Goal: Ask a question: Seek information or help from site administrators or community

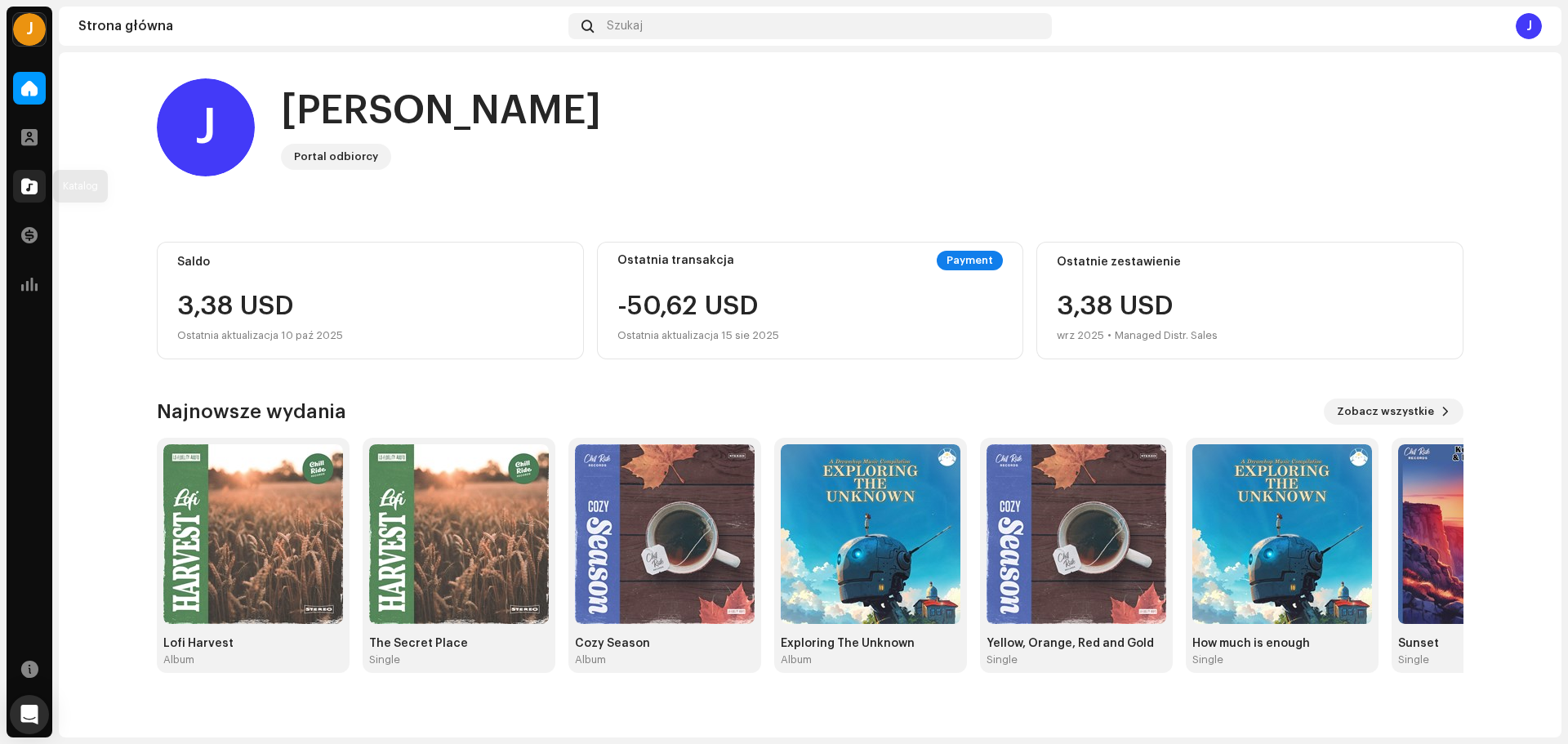
click at [37, 195] on div at bounding box center [29, 186] width 33 height 33
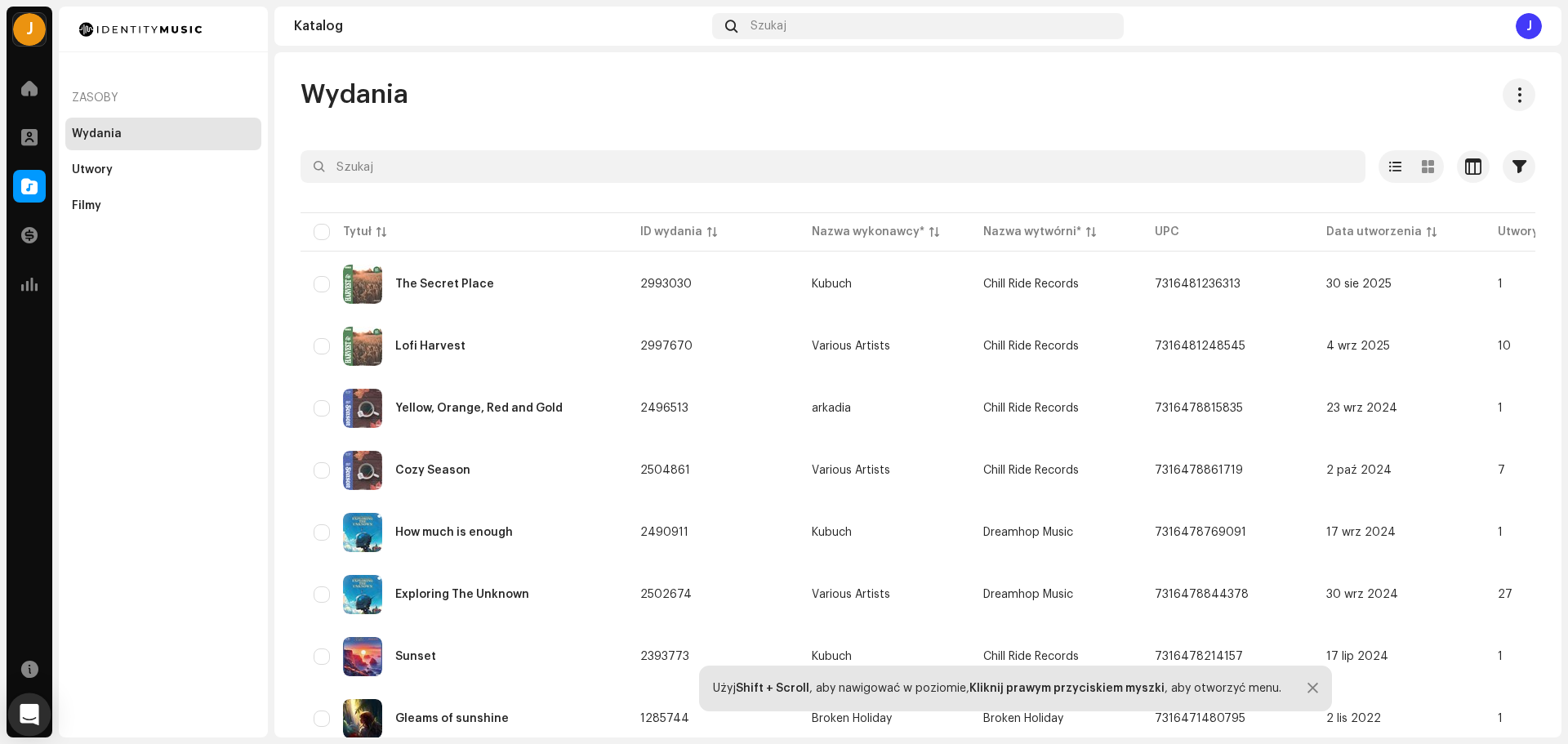
click at [27, 716] on icon "Open Intercom Messenger" at bounding box center [29, 714] width 19 height 21
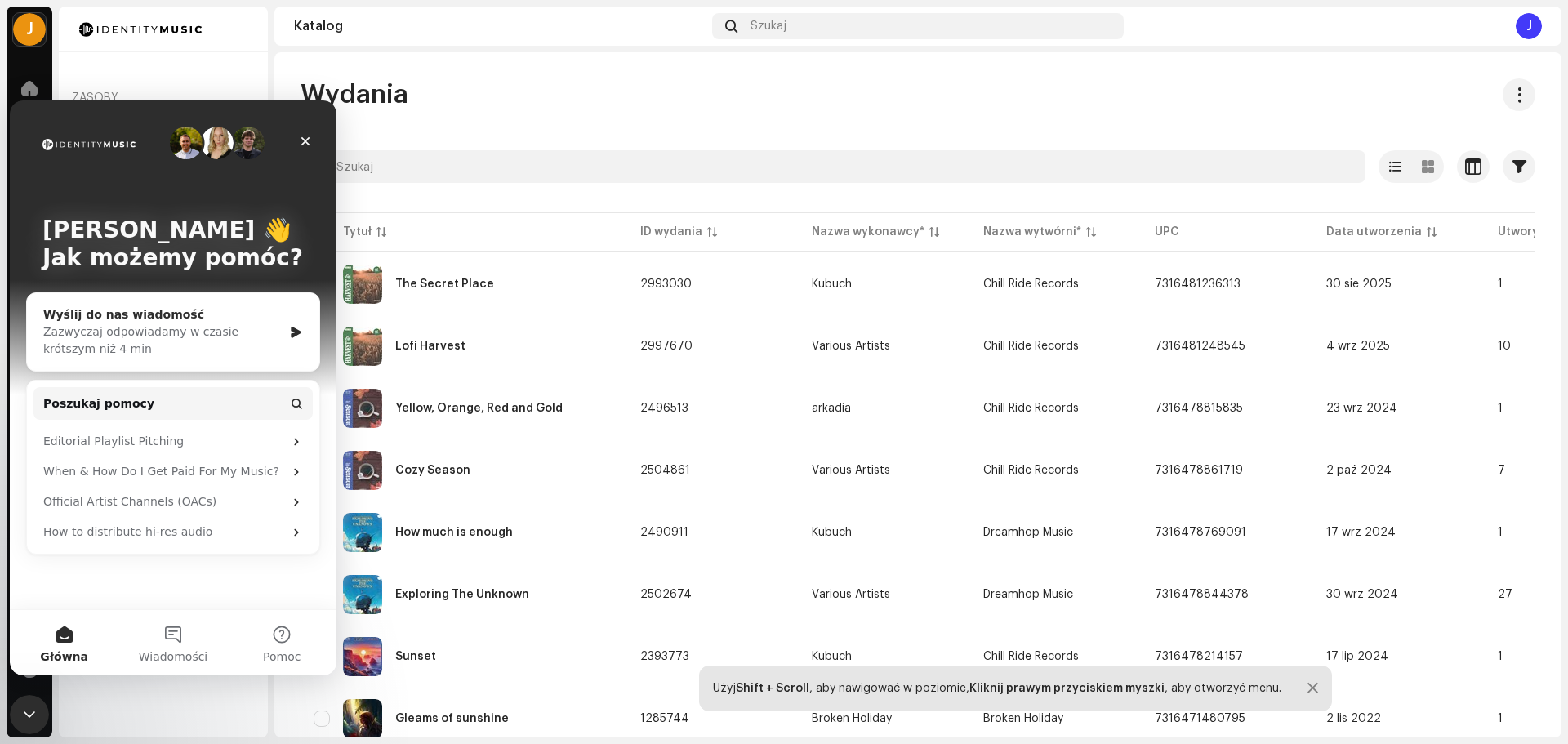
click at [192, 335] on div "Zazwyczaj odpowiadamy w czasie krótszym niż 4 min" at bounding box center [162, 340] width 239 height 34
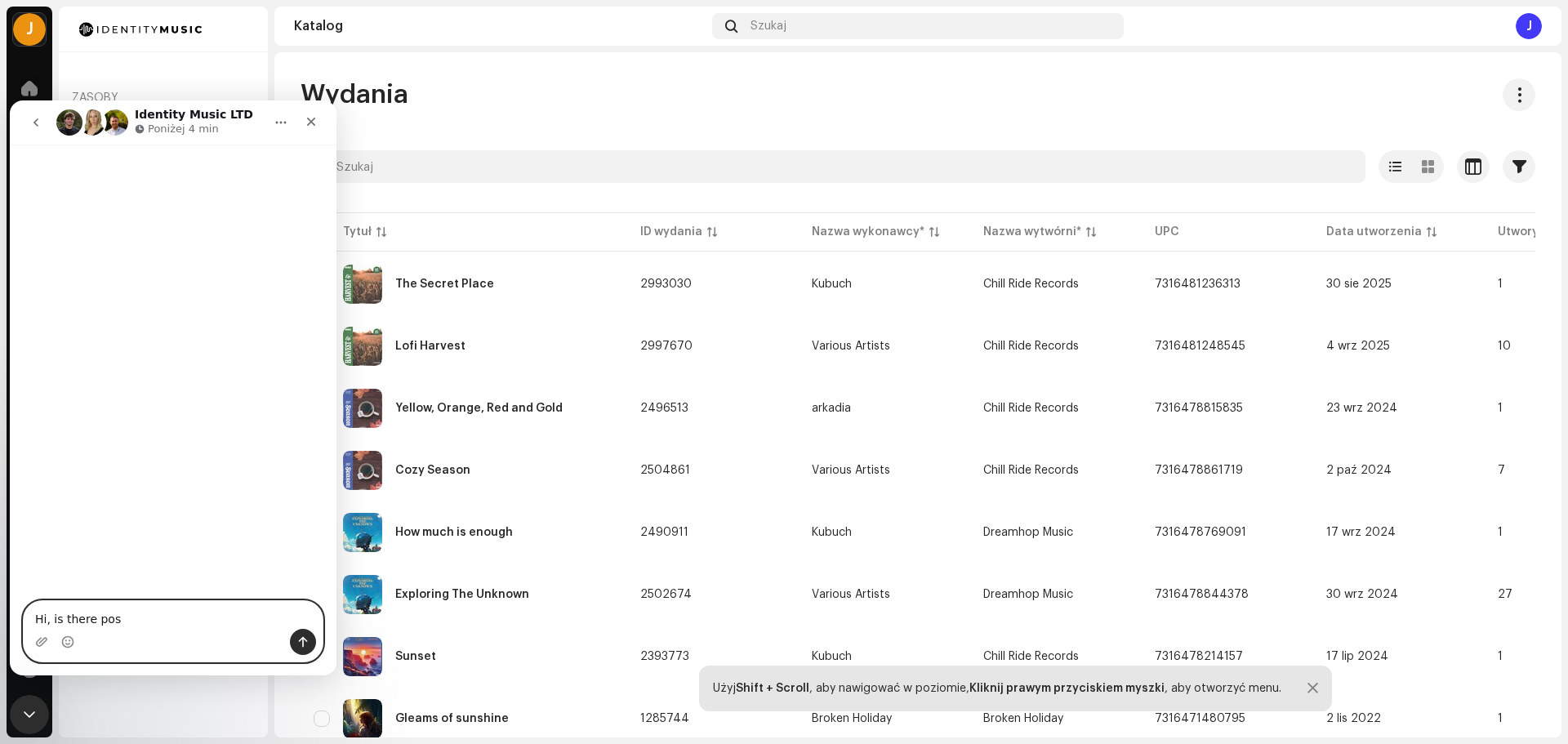
drag, startPoint x: 106, startPoint y: 618, endPoint x: 0, endPoint y: 604, distance: 106.9
click at [9, 604] on html "Identity Music LTD Poniżej 4 min Hi, is there pos Hi, is there pos Upuść pliki …" at bounding box center [173, 387] width 327 height 575
paste textarea "ey, is it possible for me to transfer my music from Distrokid to you?"
drag, startPoint x: 94, startPoint y: 618, endPoint x: 118, endPoint y: 618, distance: 24.0
click at [118, 618] on textarea "Hey, is it possible for me to transfer my music from Distrokid to you?" at bounding box center [173, 606] width 298 height 44
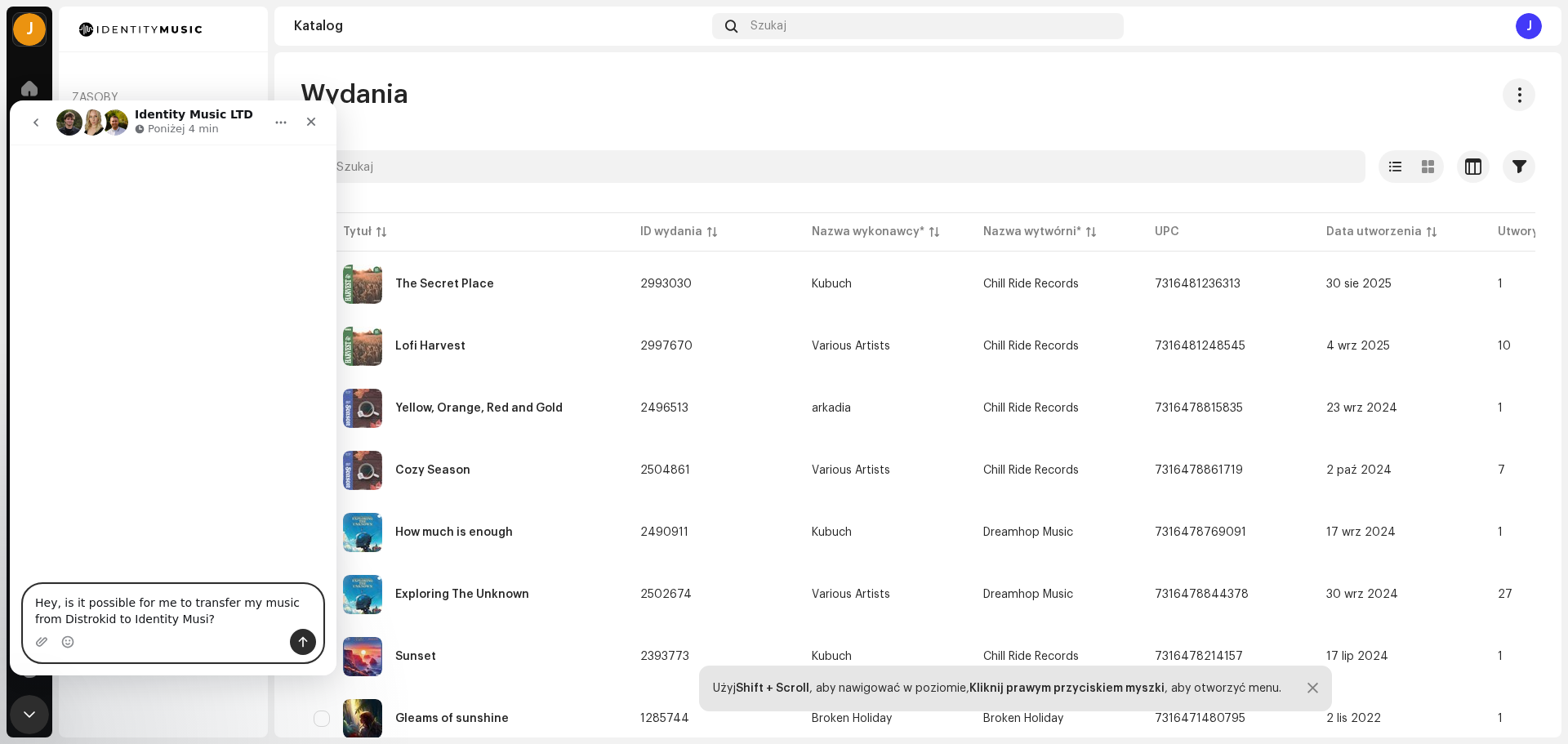
type textarea "Hey, is it possible for me to transfer my music from Distrokid to Identity Musi…"
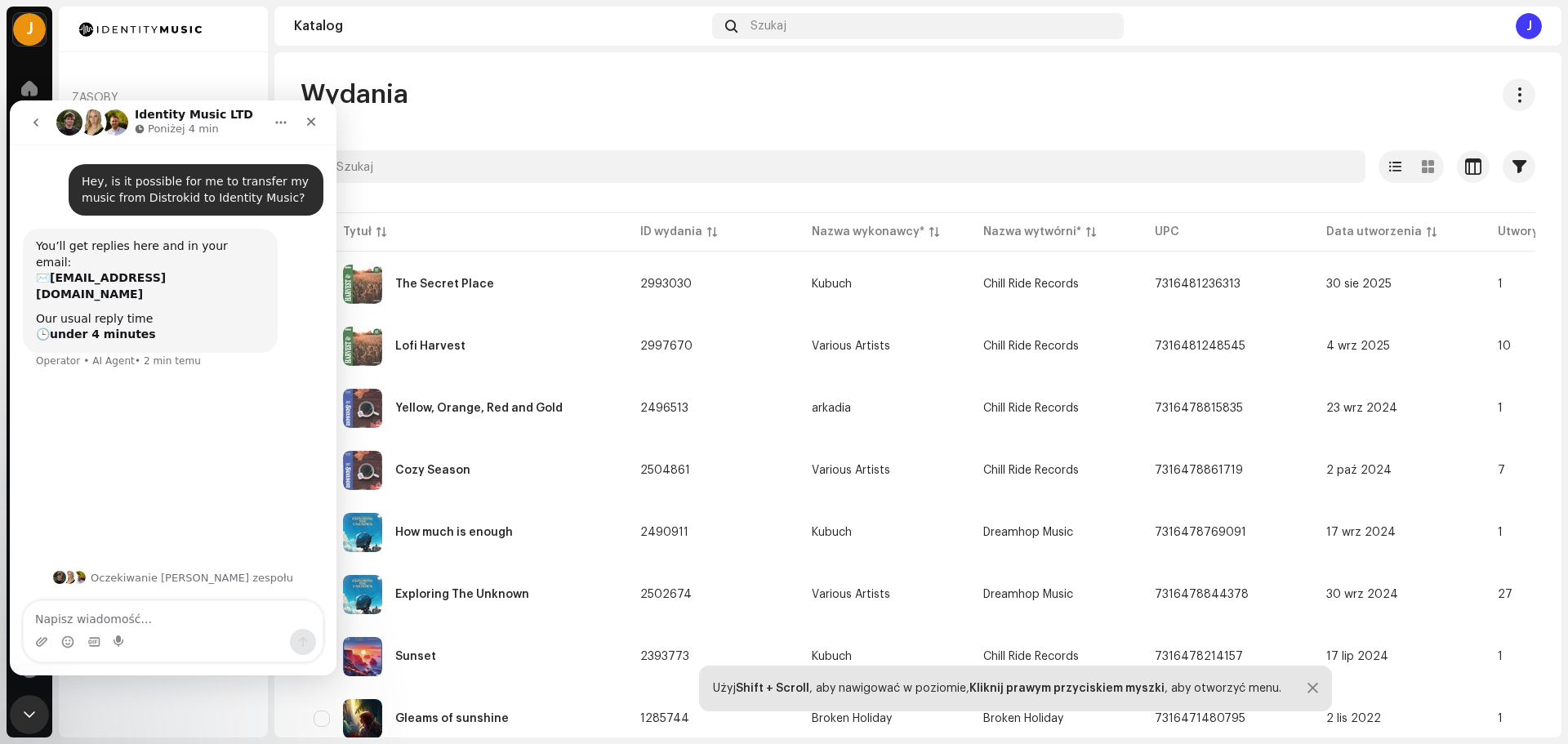
click at [503, 93] on div "Wydania" at bounding box center [917, 94] width 1235 height 33
click at [315, 115] on icon "Zamknij" at bounding box center [311, 122] width 13 height 13
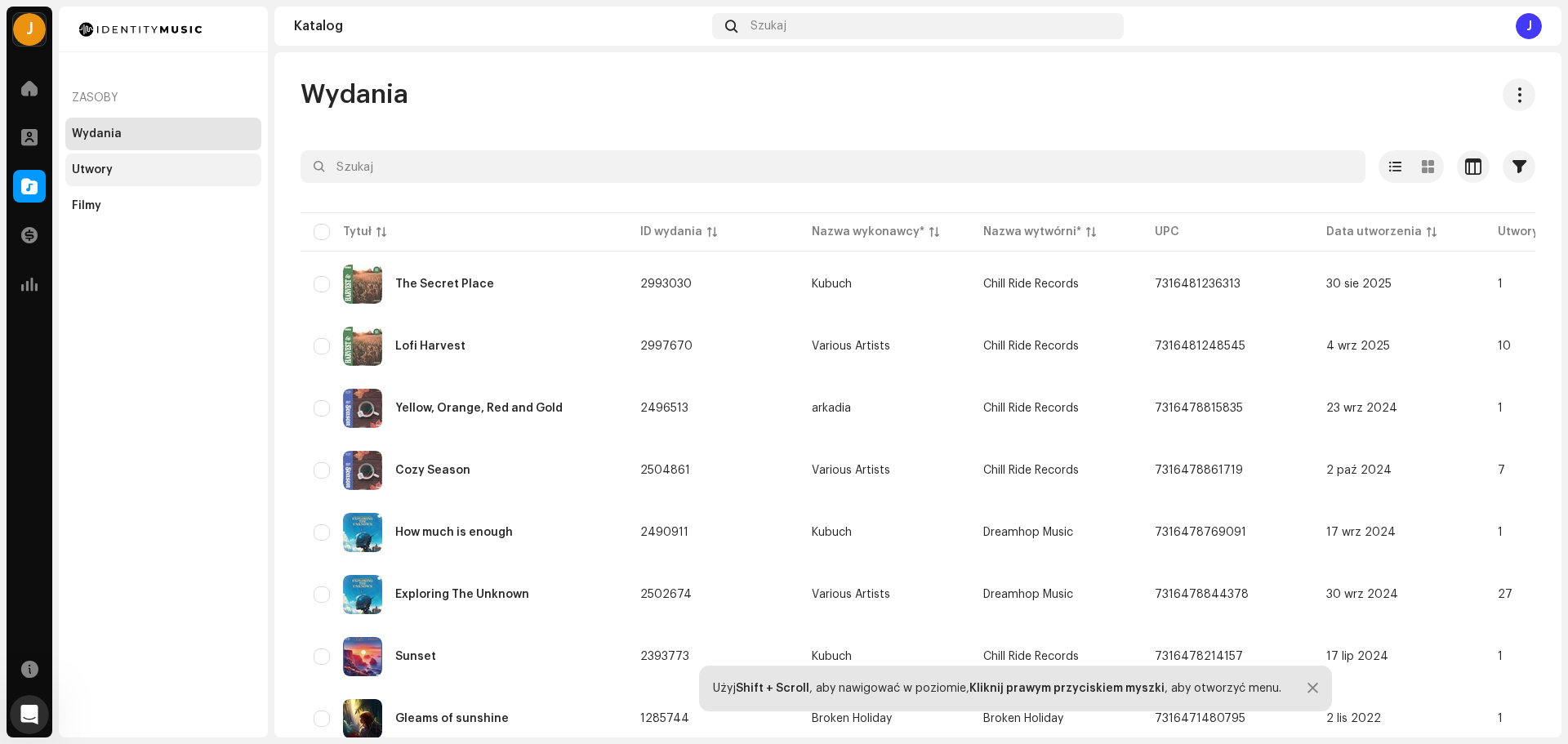
click at [103, 174] on div "Utwory" at bounding box center [92, 170] width 41 height 13
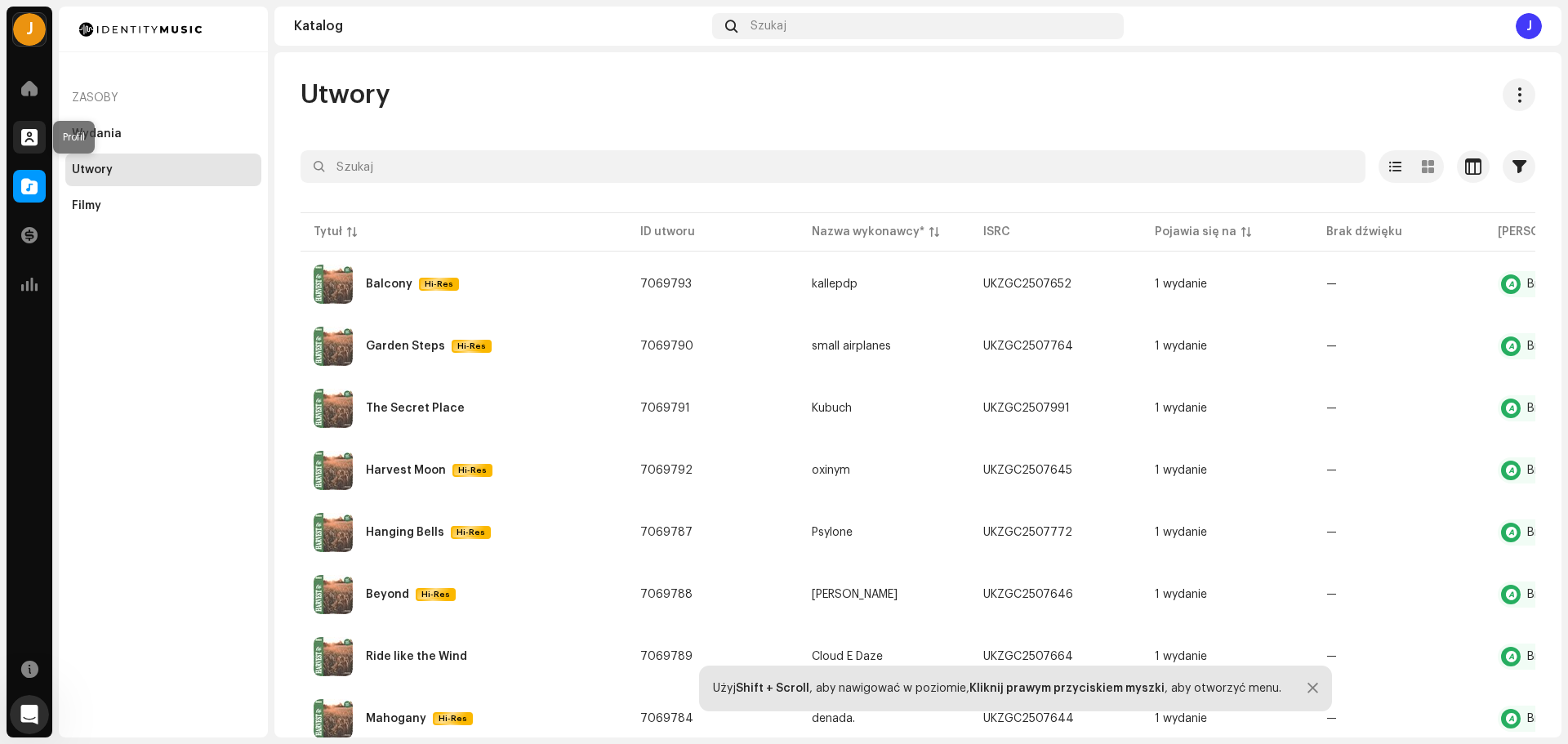
click at [23, 137] on span at bounding box center [28, 137] width 16 height 13
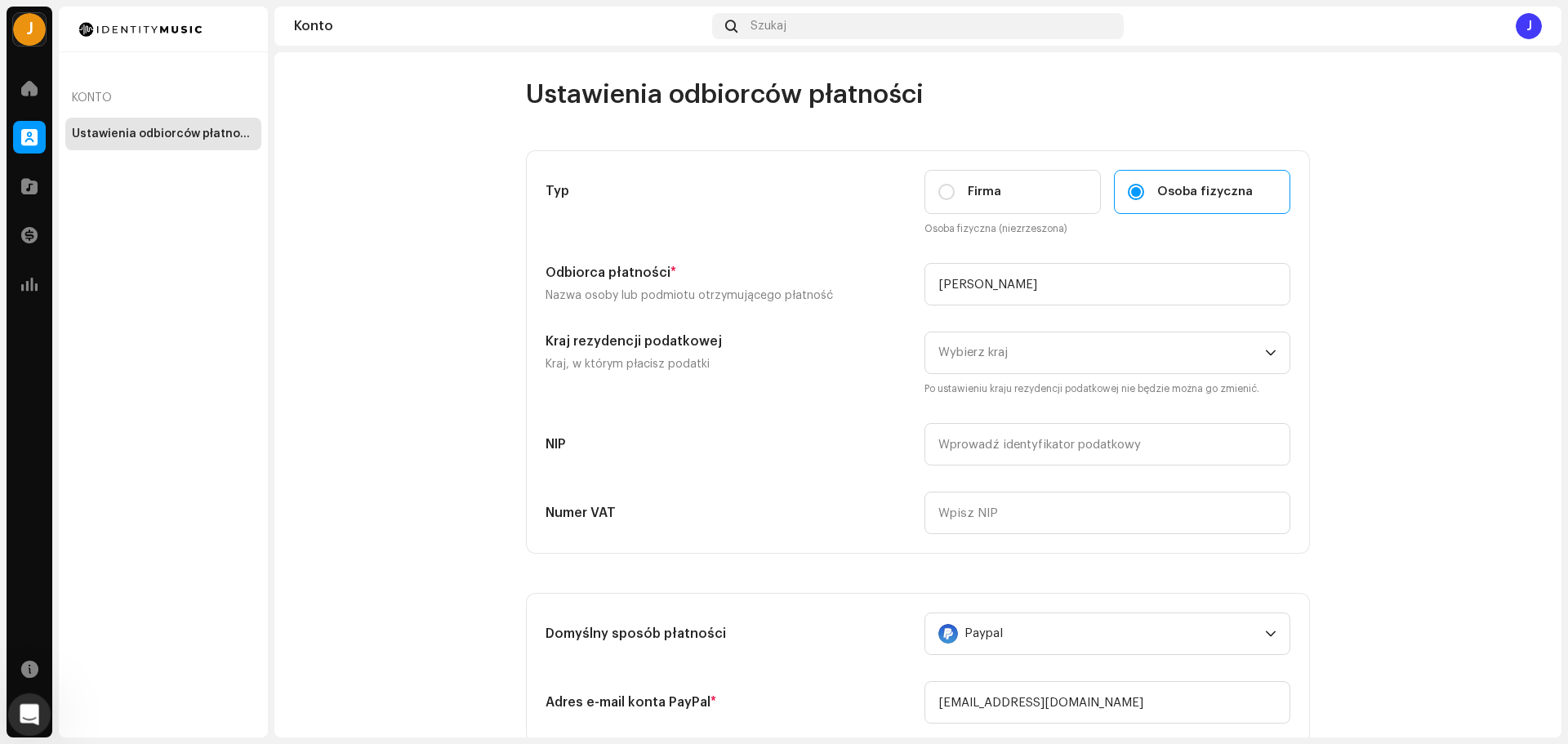
click at [21, 719] on icon "Otwórz komunikator Intercom" at bounding box center [27, 712] width 27 height 27
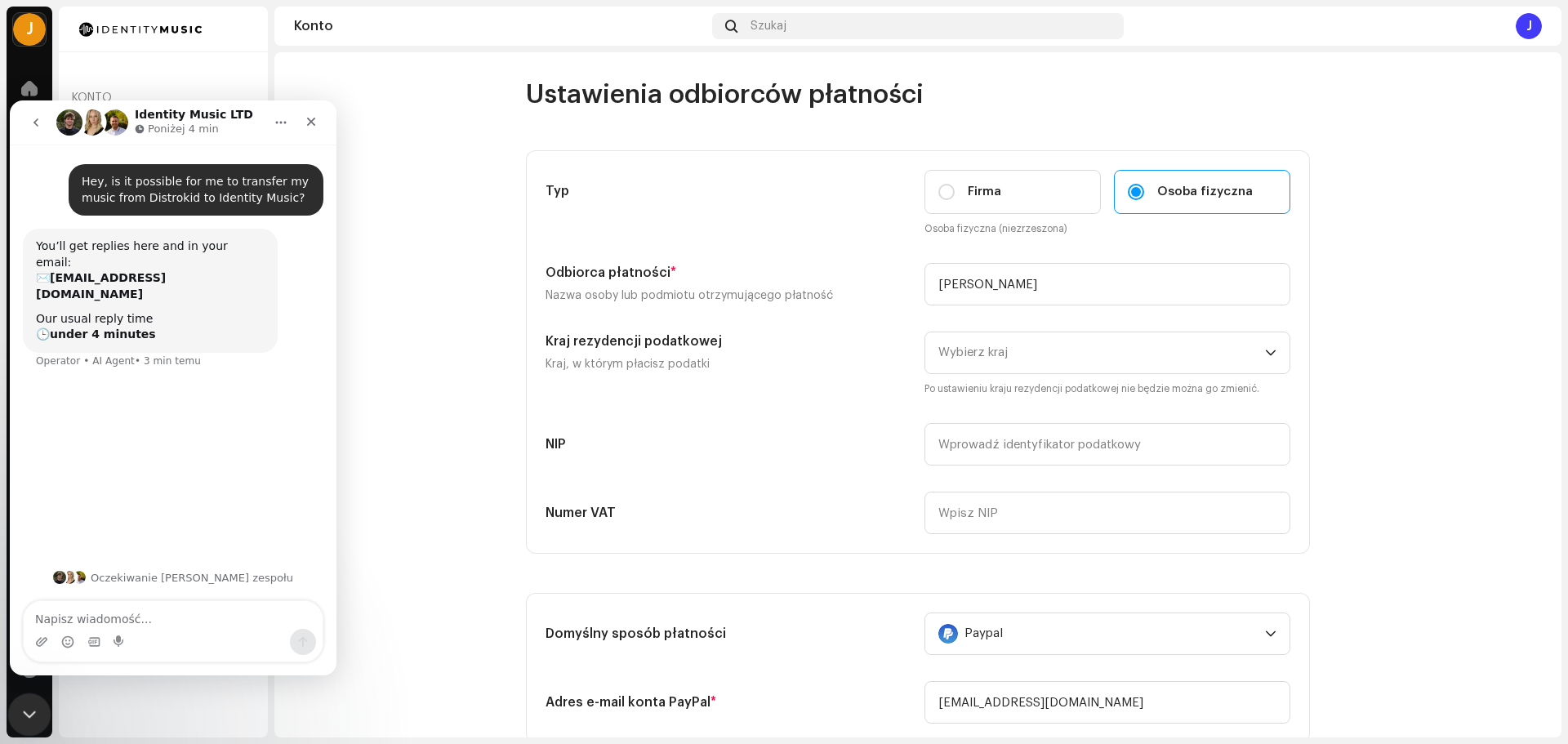
click at [22, 719] on icon "Zamknij komunikator Intercom" at bounding box center [26, 712] width 20 height 20
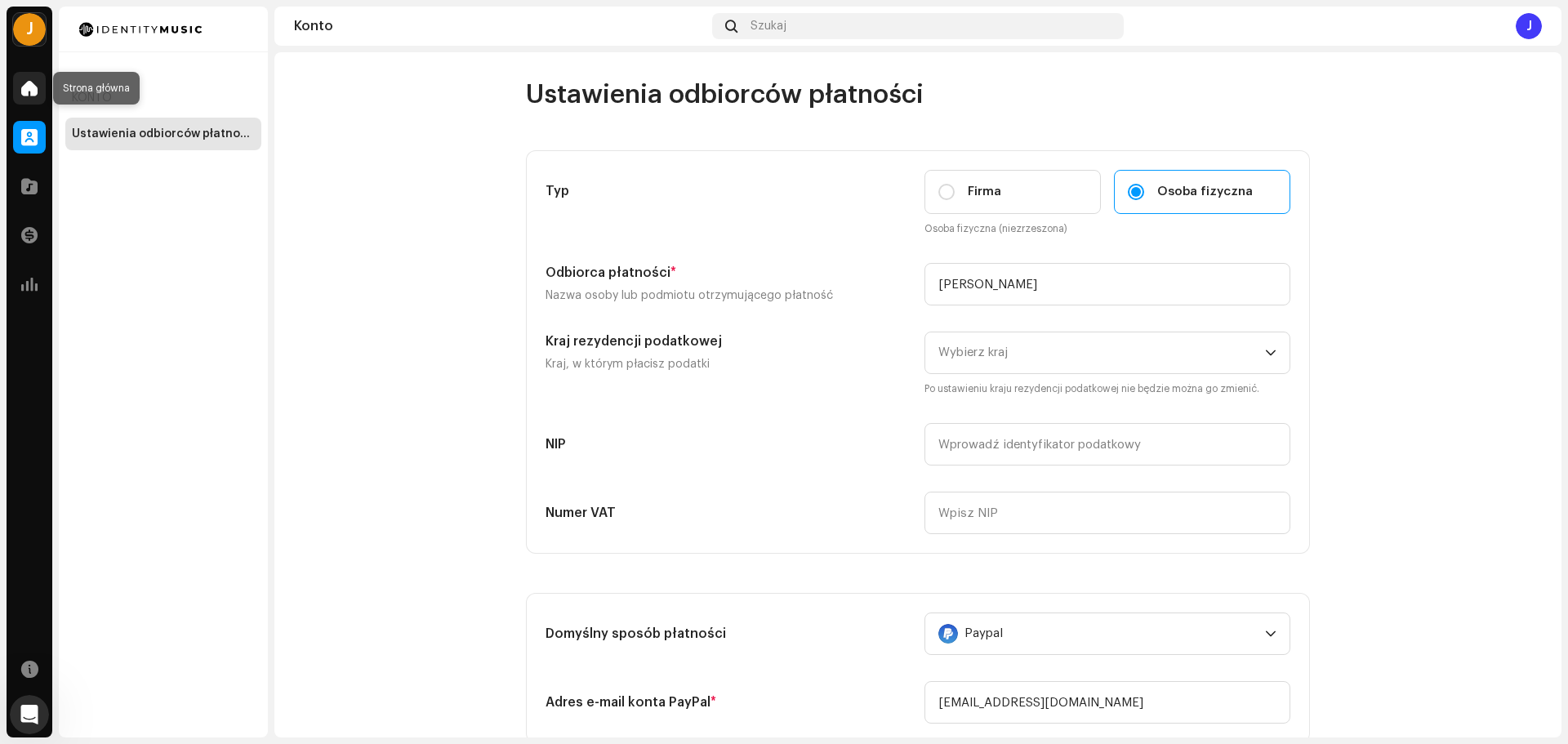
click at [26, 86] on span at bounding box center [28, 88] width 16 height 13
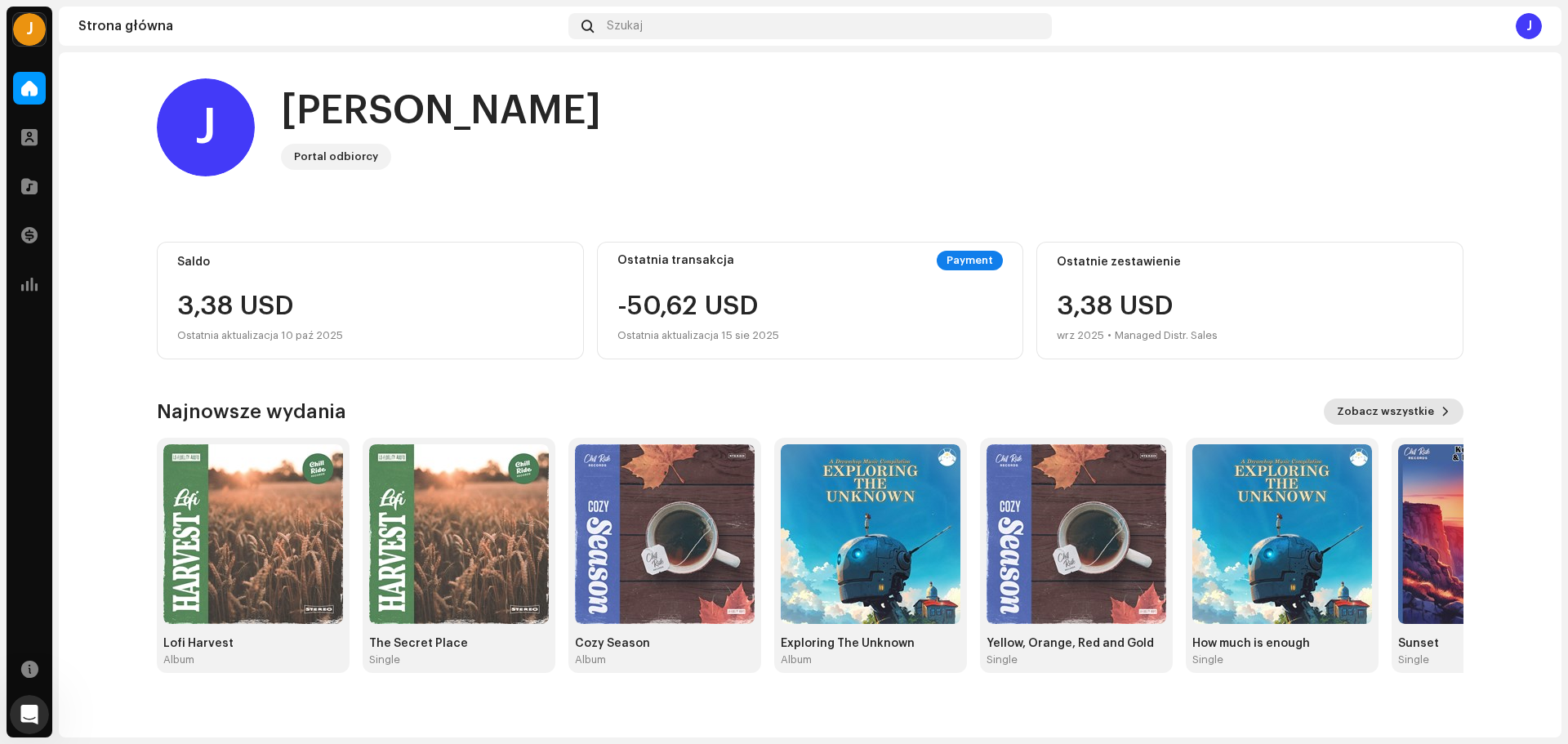
click at [1386, 409] on span "Zobacz wszystkie" at bounding box center [1385, 411] width 97 height 33
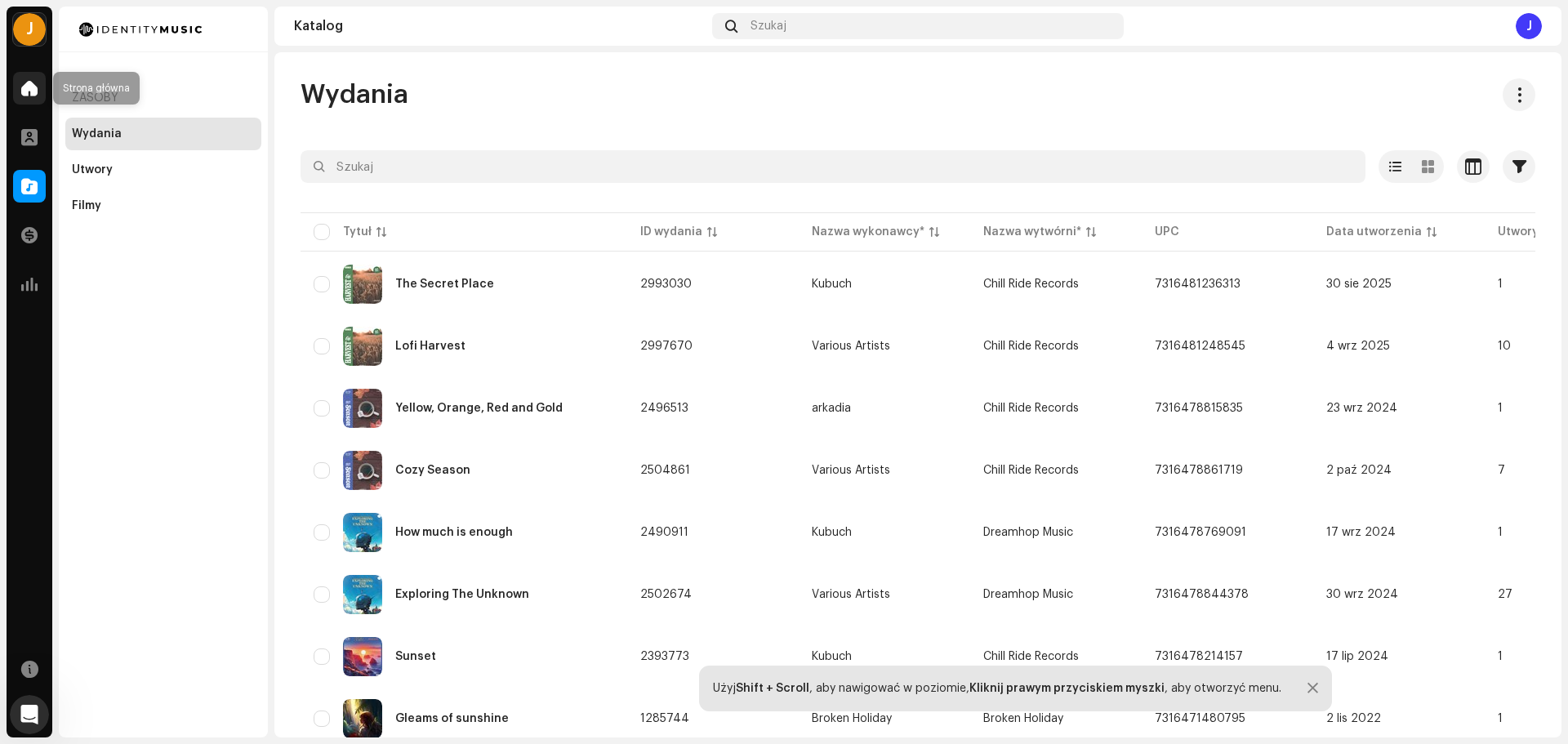
click at [27, 93] on span at bounding box center [28, 88] width 16 height 13
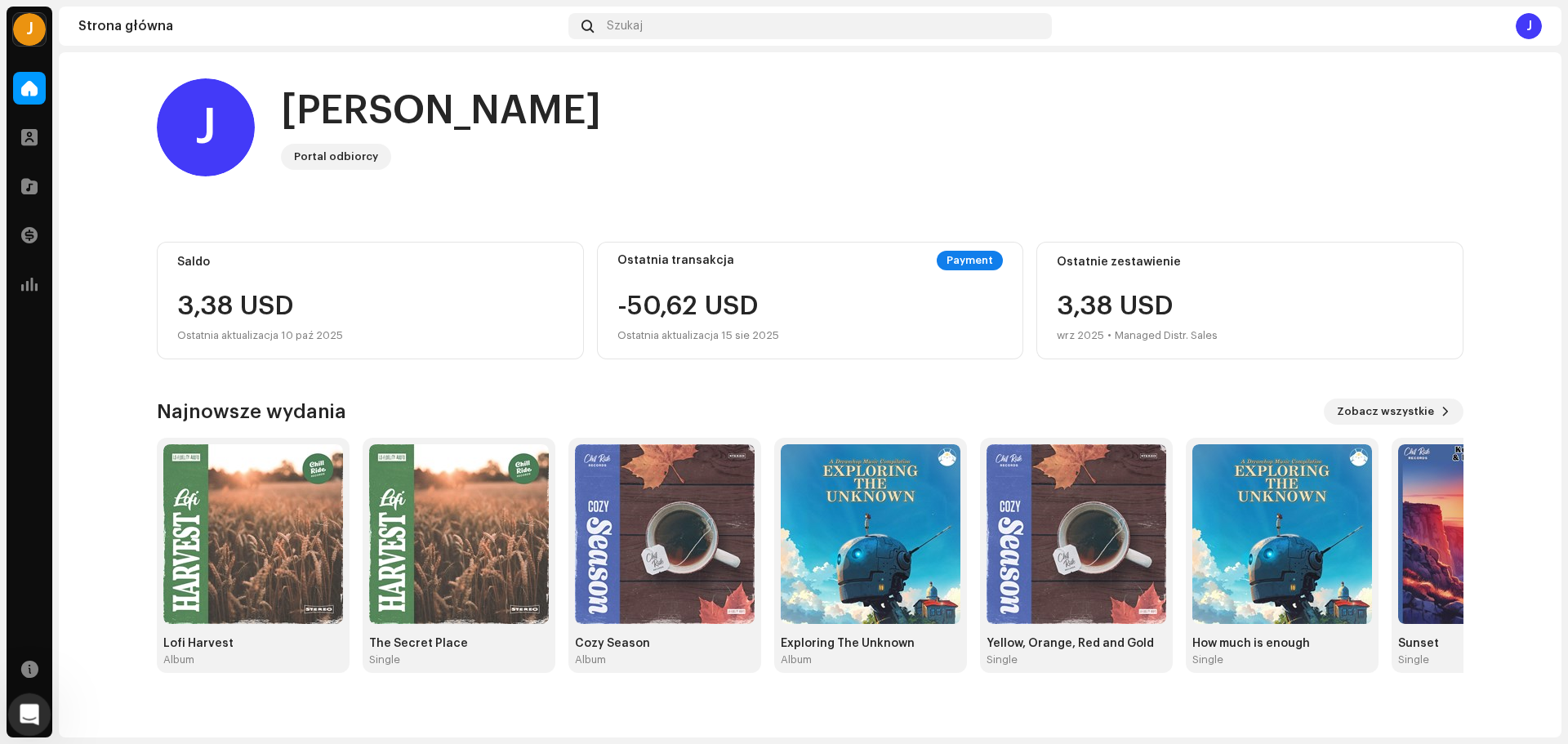
click at [18, 700] on div "Otwórz komunikator Intercom" at bounding box center [26, 711] width 54 height 54
